Goal: Transaction & Acquisition: Purchase product/service

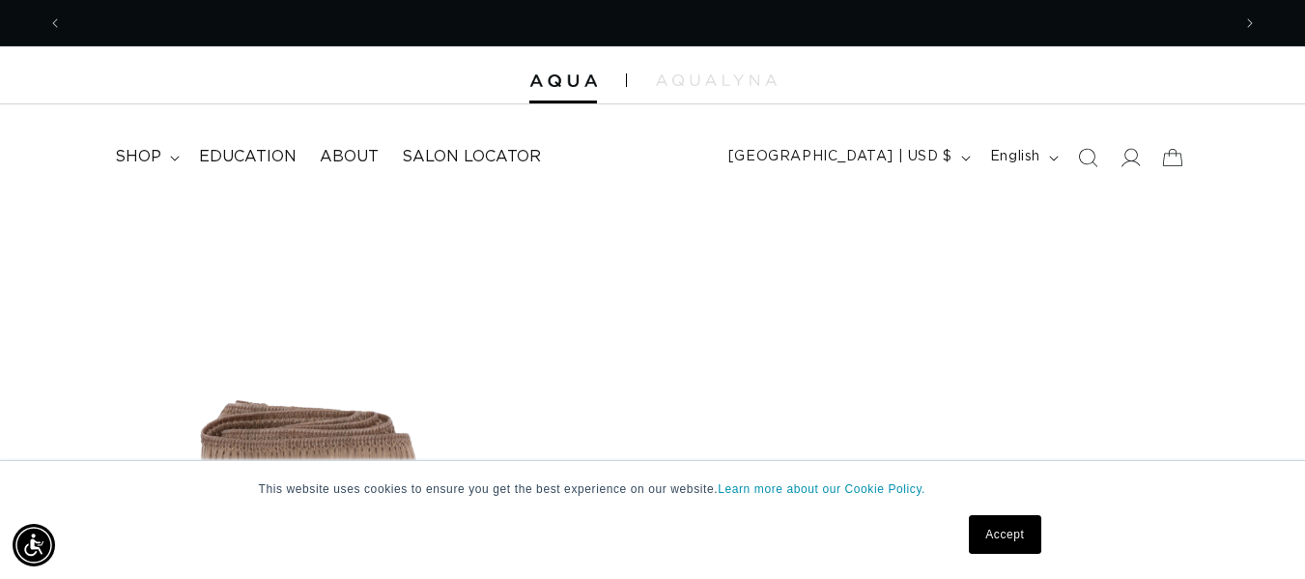
scroll to position [0, 2336]
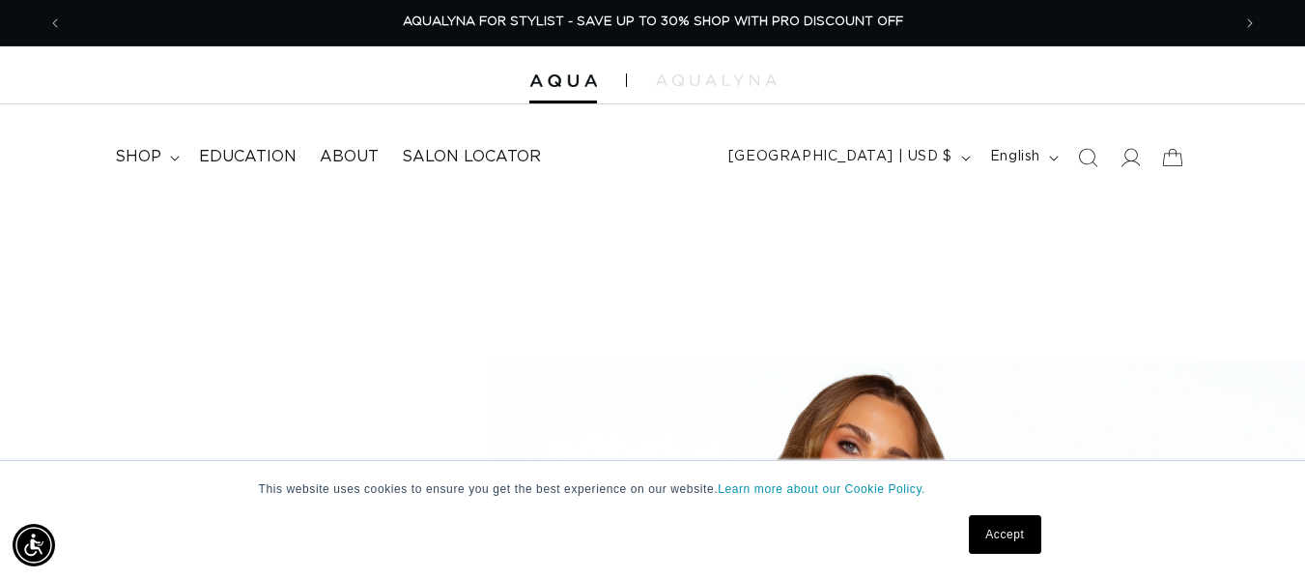
click at [1012, 543] on link "Accept" at bounding box center [1005, 534] width 72 height 39
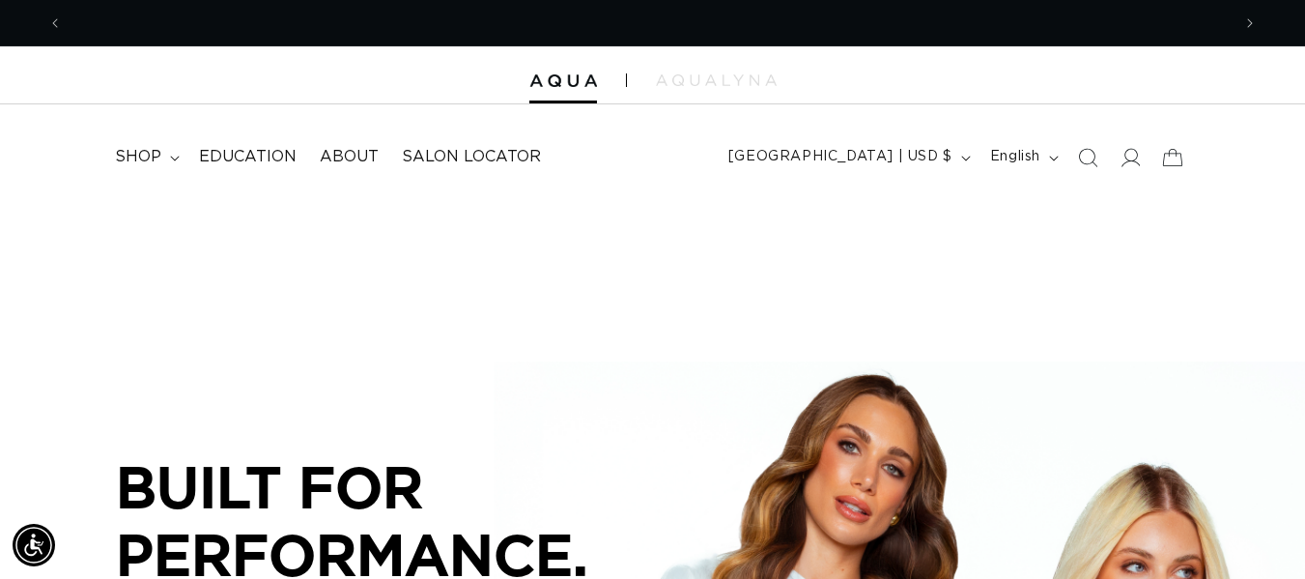
scroll to position [0, 1168]
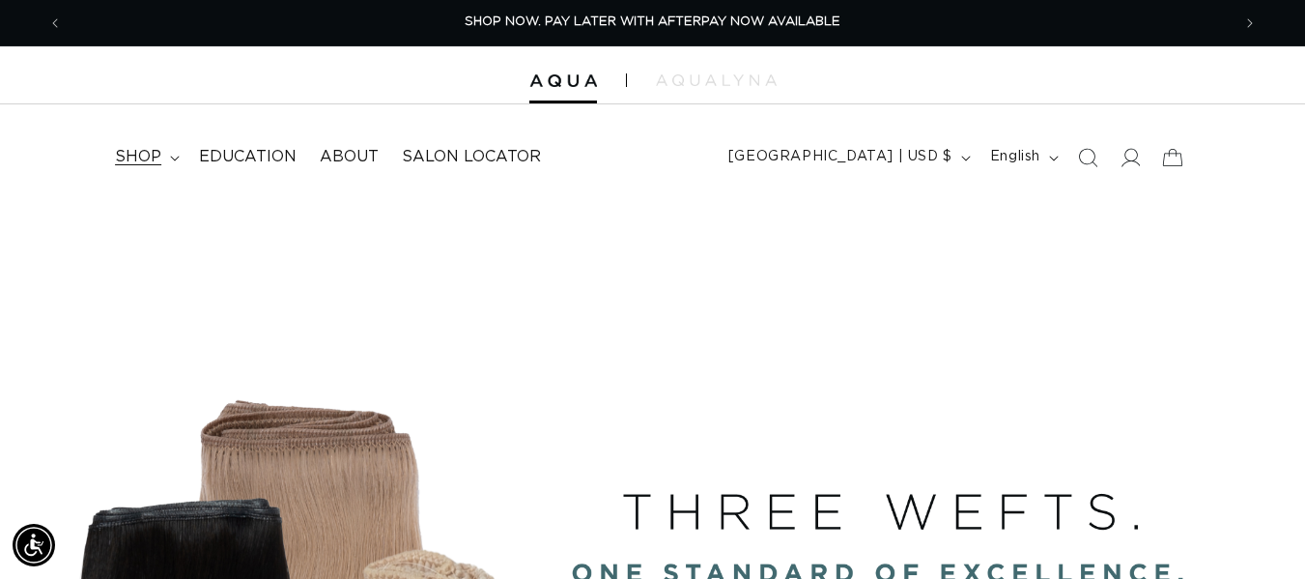
click at [139, 158] on span "shop" at bounding box center [138, 157] width 46 height 20
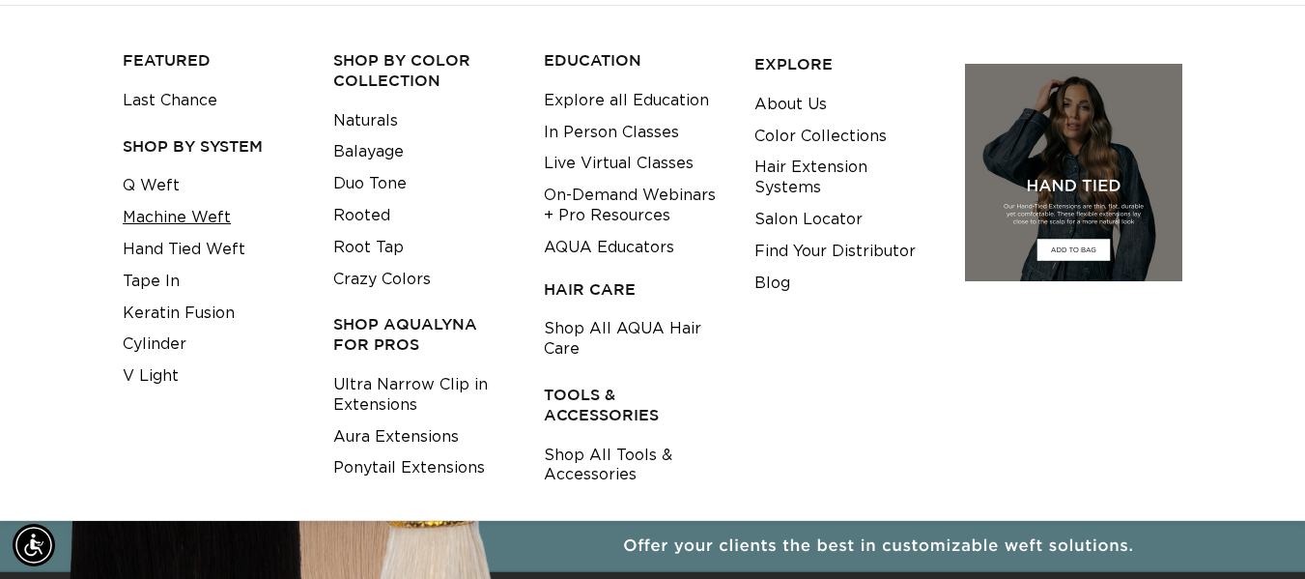
scroll to position [0, 0]
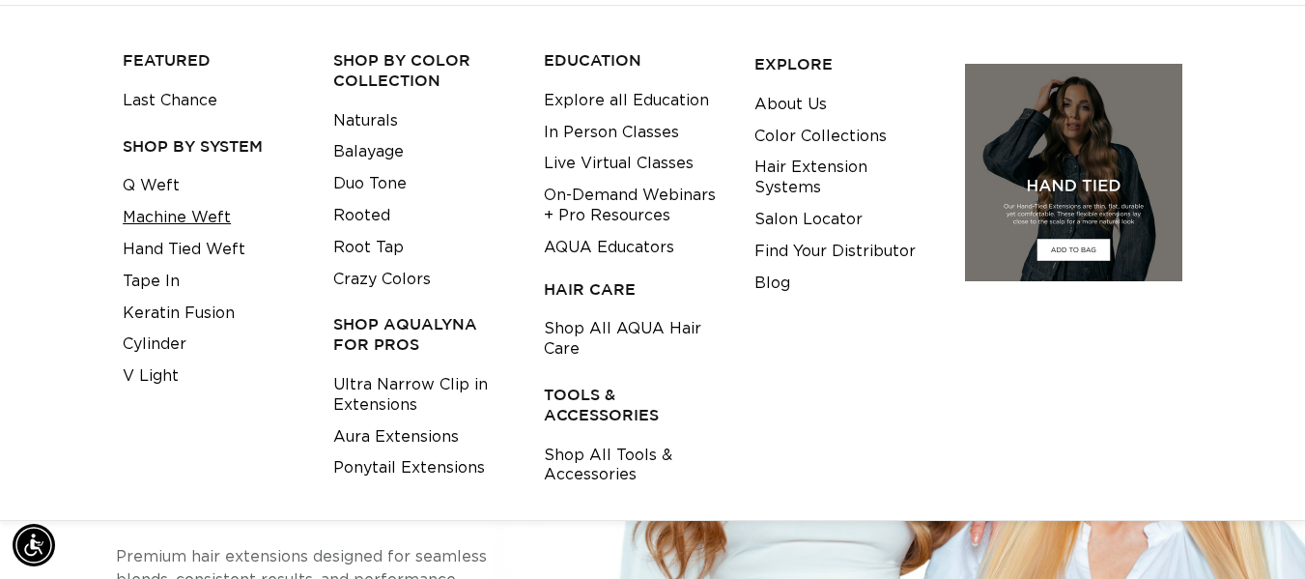
click at [186, 216] on link "Machine Weft" at bounding box center [177, 218] width 108 height 32
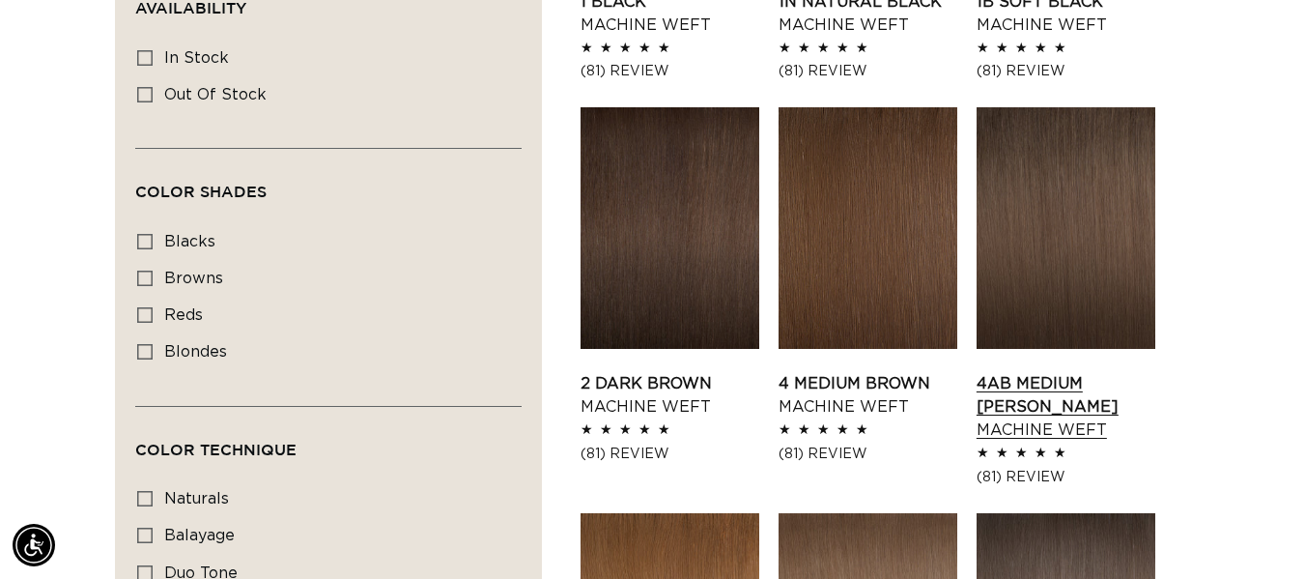
scroll to position [0, 2336]
click at [1074, 372] on link "4AB Medium Ash Brown Machine Weft" at bounding box center [1066, 407] width 179 height 70
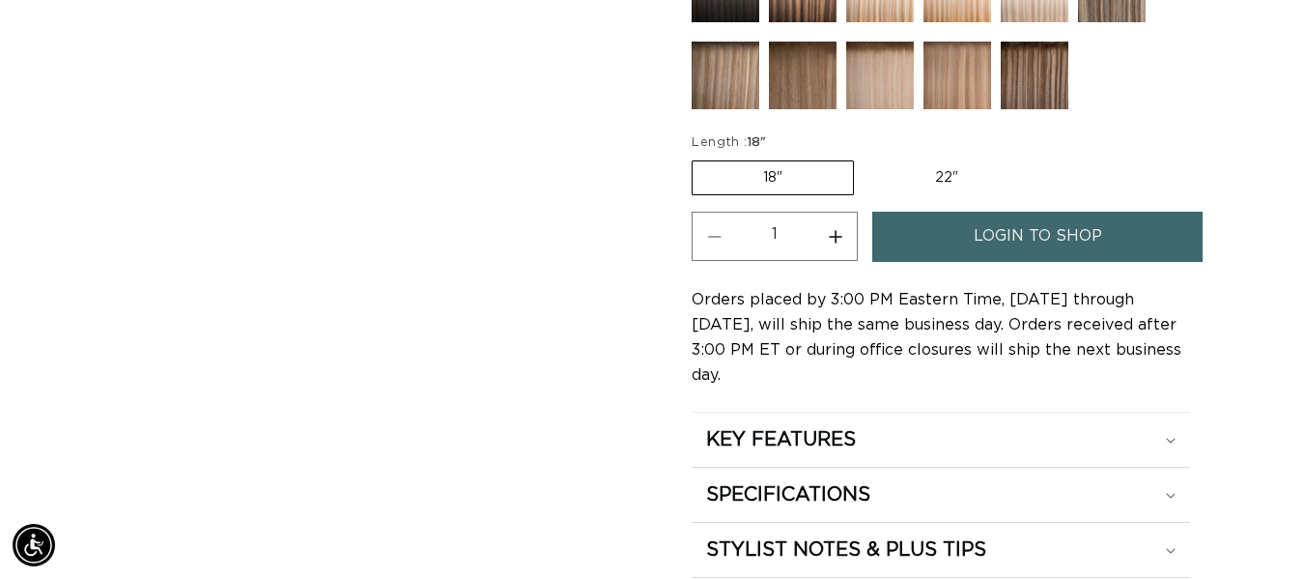
scroll to position [0, 2336]
click at [950, 182] on label "22" Variant sold out or unavailable" at bounding box center [947, 177] width 164 height 33
click at [865, 158] on input "22" Variant sold out or unavailable" at bounding box center [864, 157] width 1 height 1
radio input "true"
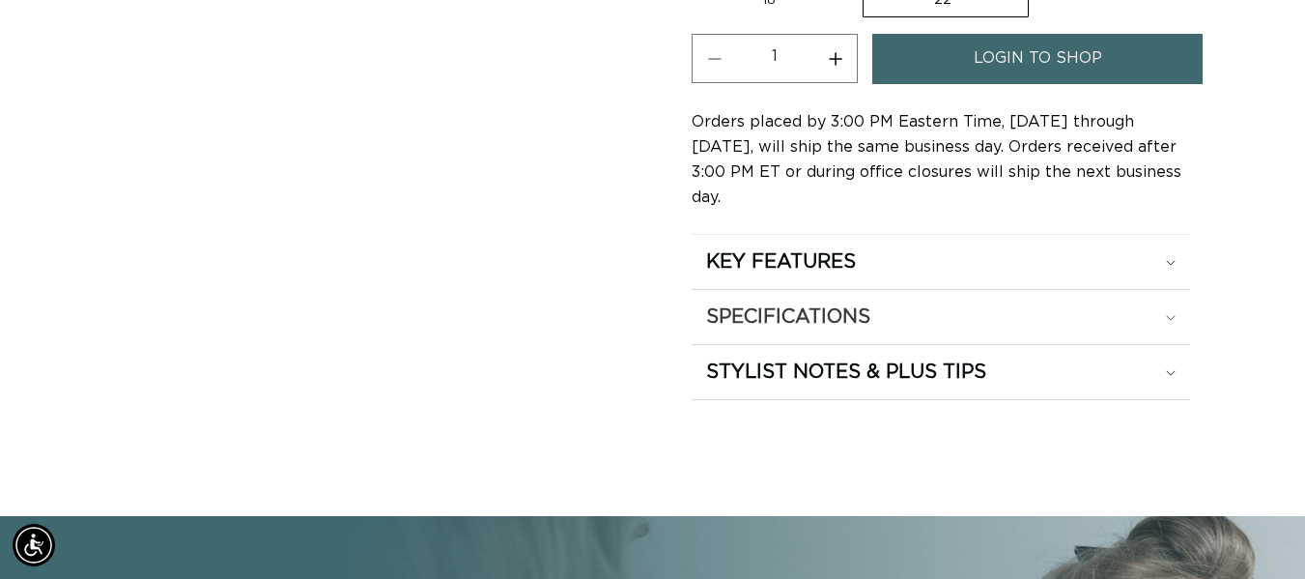
scroll to position [1353, 0]
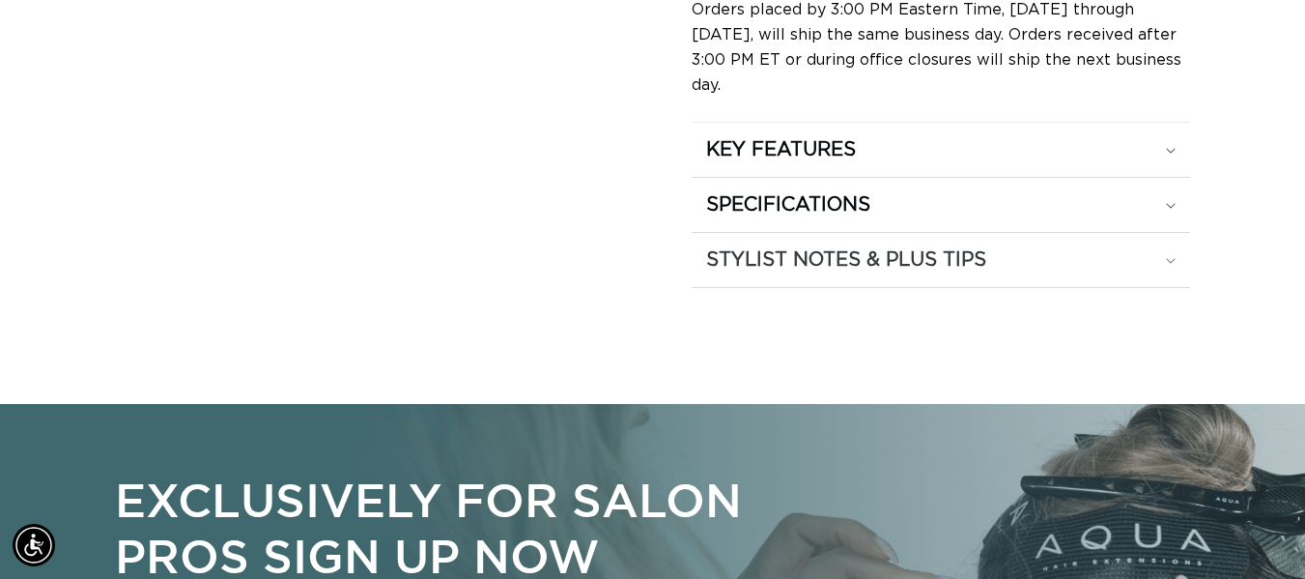
click at [806, 247] on h2 "STYLIST NOTES & PLUS TIPS" at bounding box center [846, 259] width 280 height 25
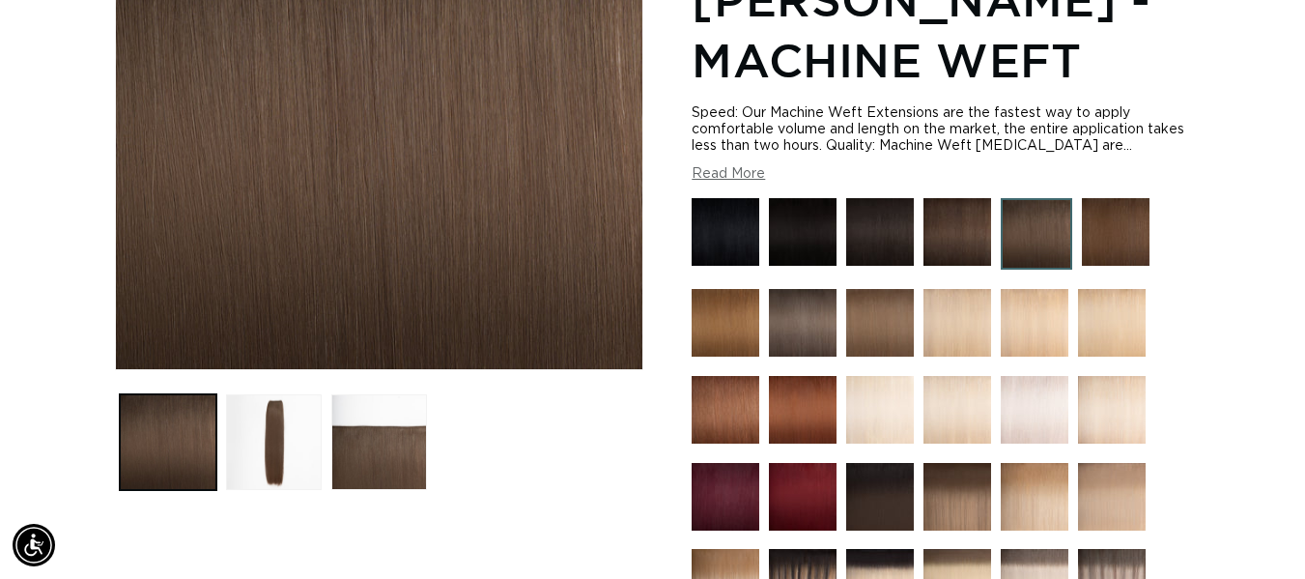
scroll to position [387, 0]
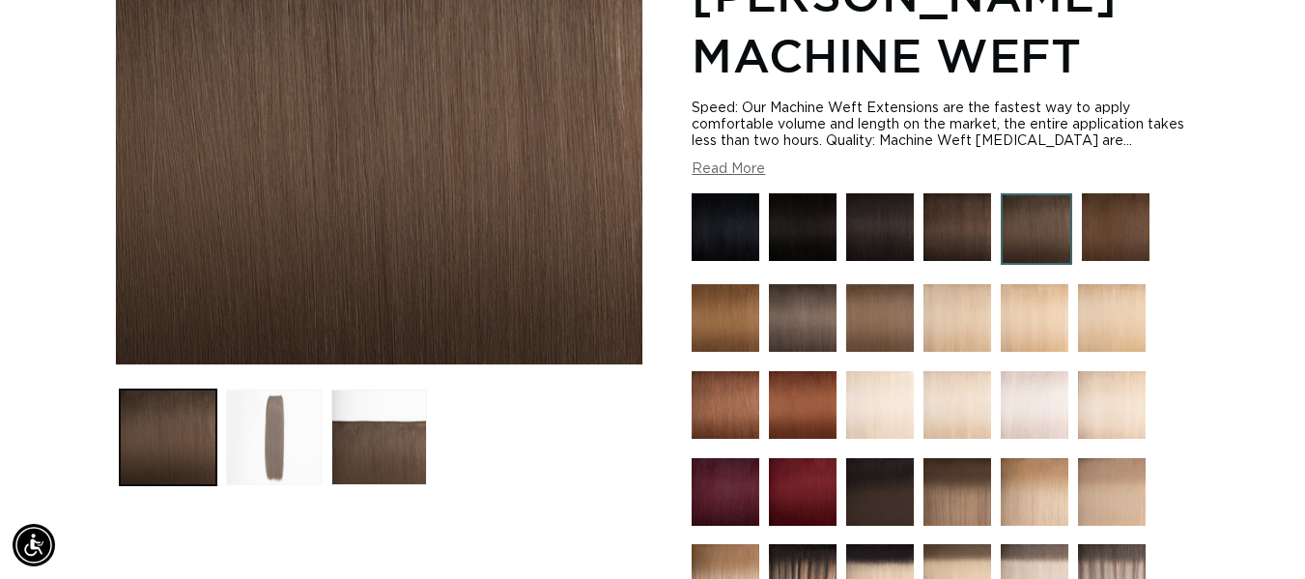
click at [259, 444] on button "Load image 2 in gallery view" at bounding box center [274, 437] width 96 height 96
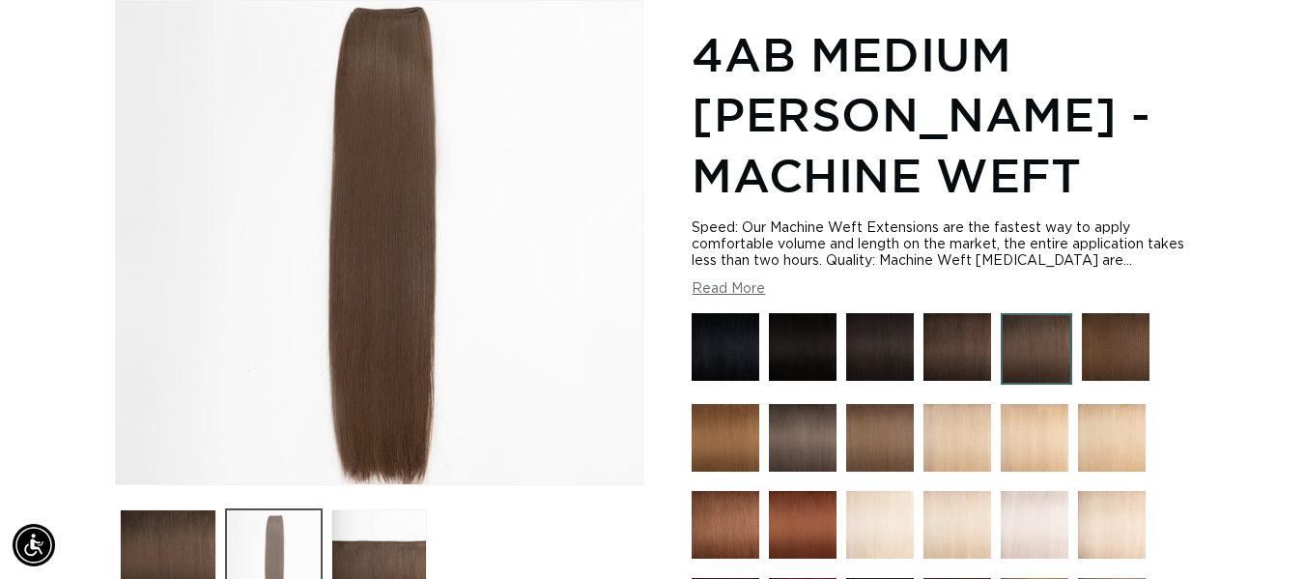
scroll to position [0, 0]
click at [945, 339] on img at bounding box center [958, 347] width 68 height 68
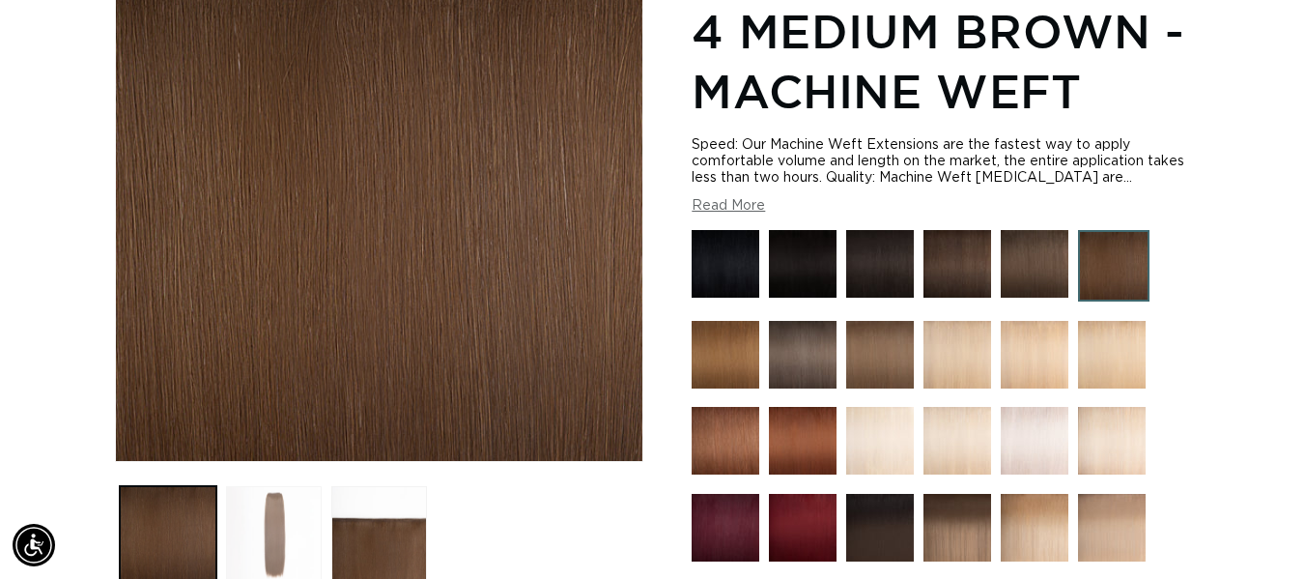
click at [273, 539] on button "Load image 2 in gallery view" at bounding box center [274, 534] width 96 height 96
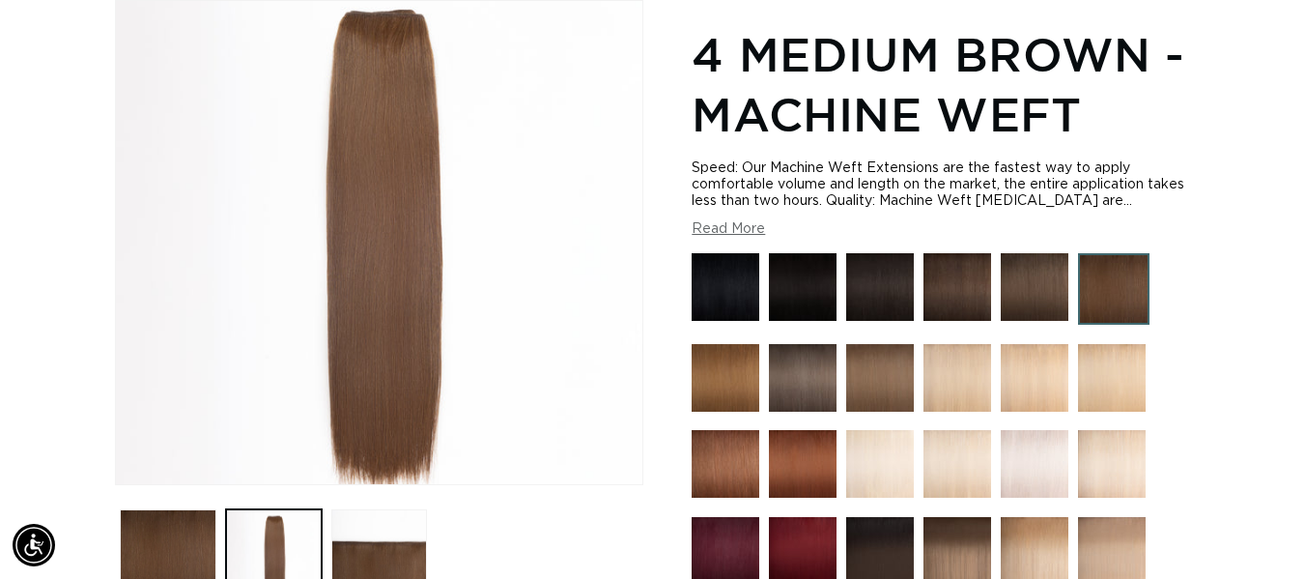
click at [892, 392] on img at bounding box center [880, 378] width 68 height 68
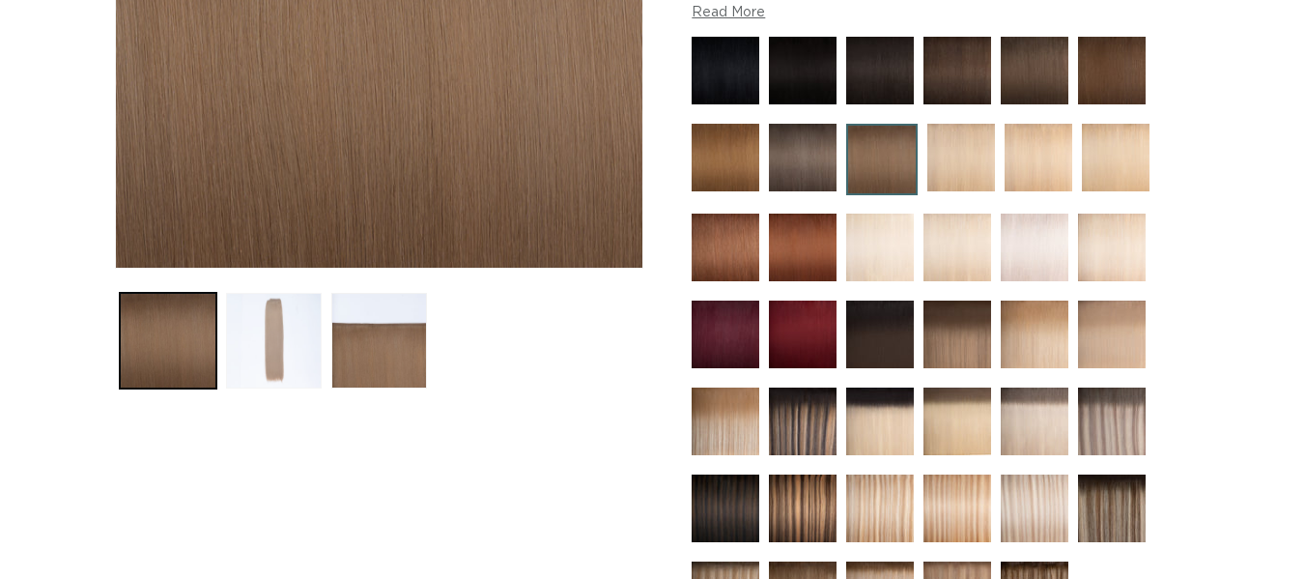
click at [265, 348] on button "Load image 2 in gallery view" at bounding box center [274, 341] width 96 height 96
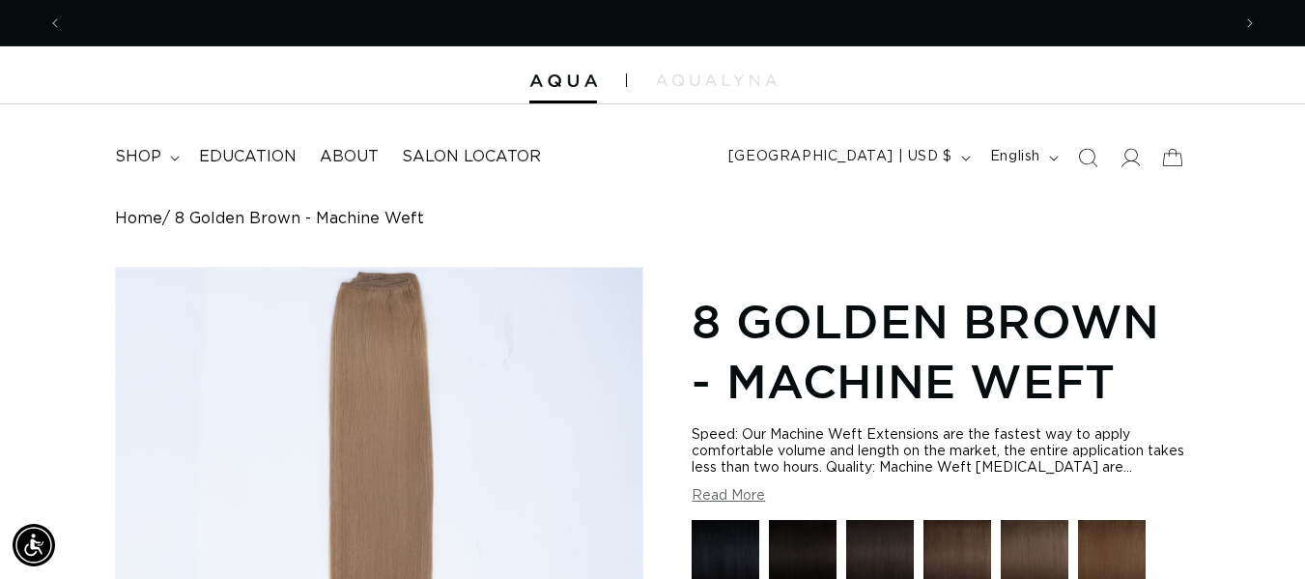
scroll to position [0, 2336]
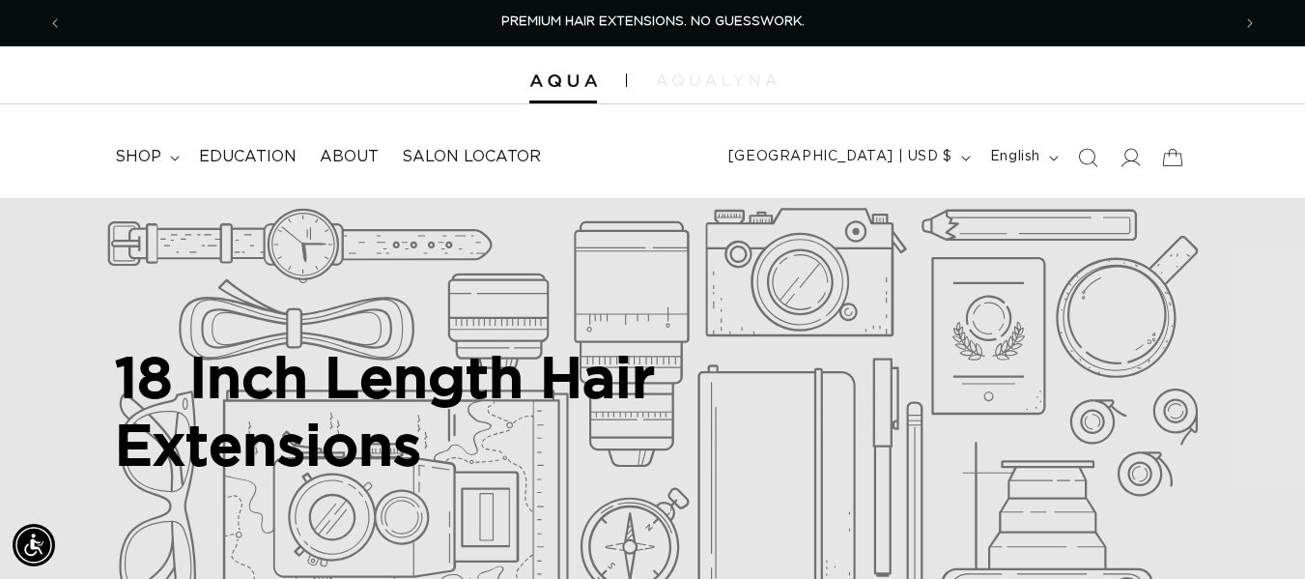
click at [728, 80] on img at bounding box center [716, 80] width 121 height 12
